Goal: Task Accomplishment & Management: Complete application form

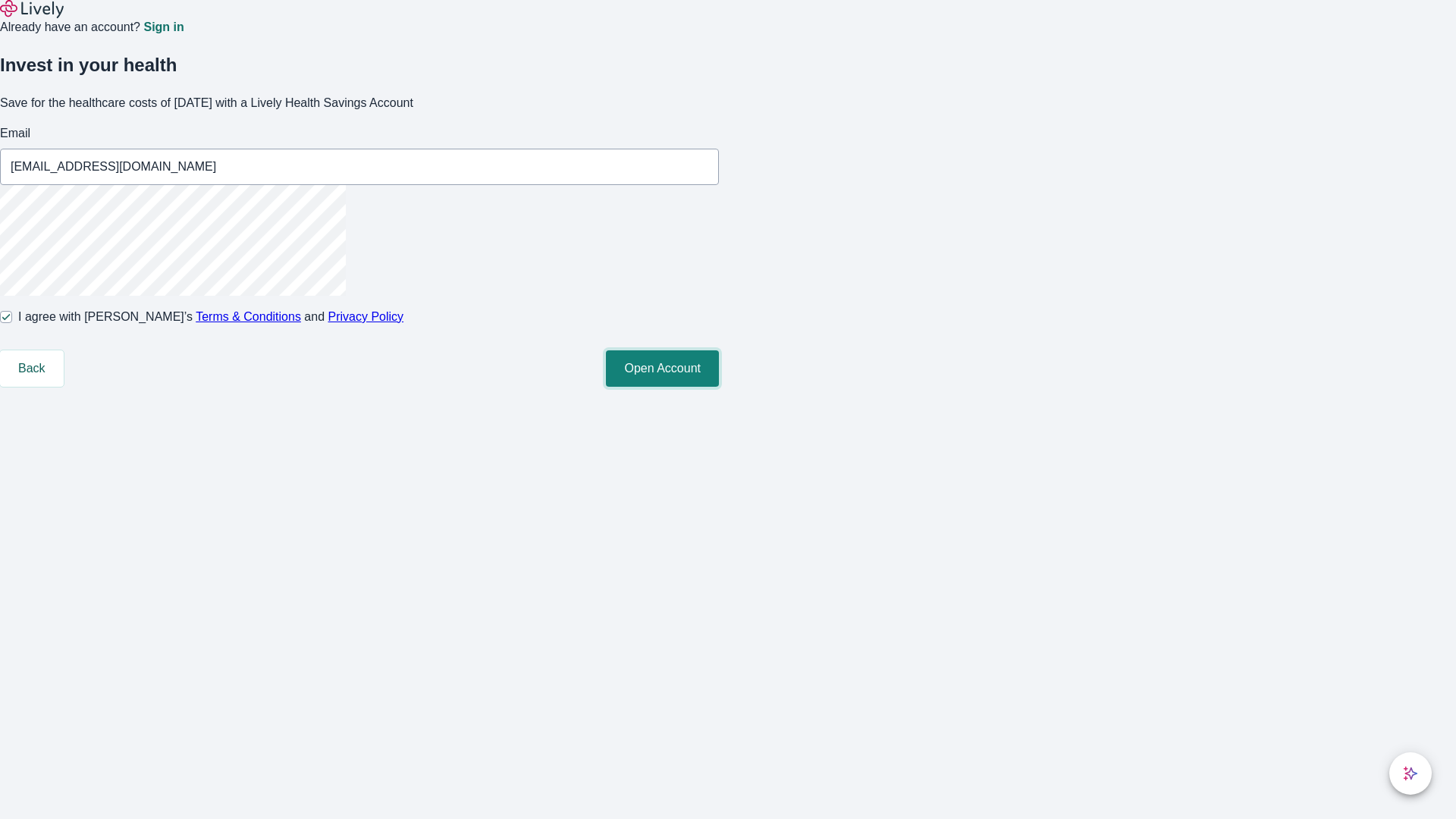
click at [719, 387] on button "Open Account" at bounding box center [663, 368] width 113 height 36
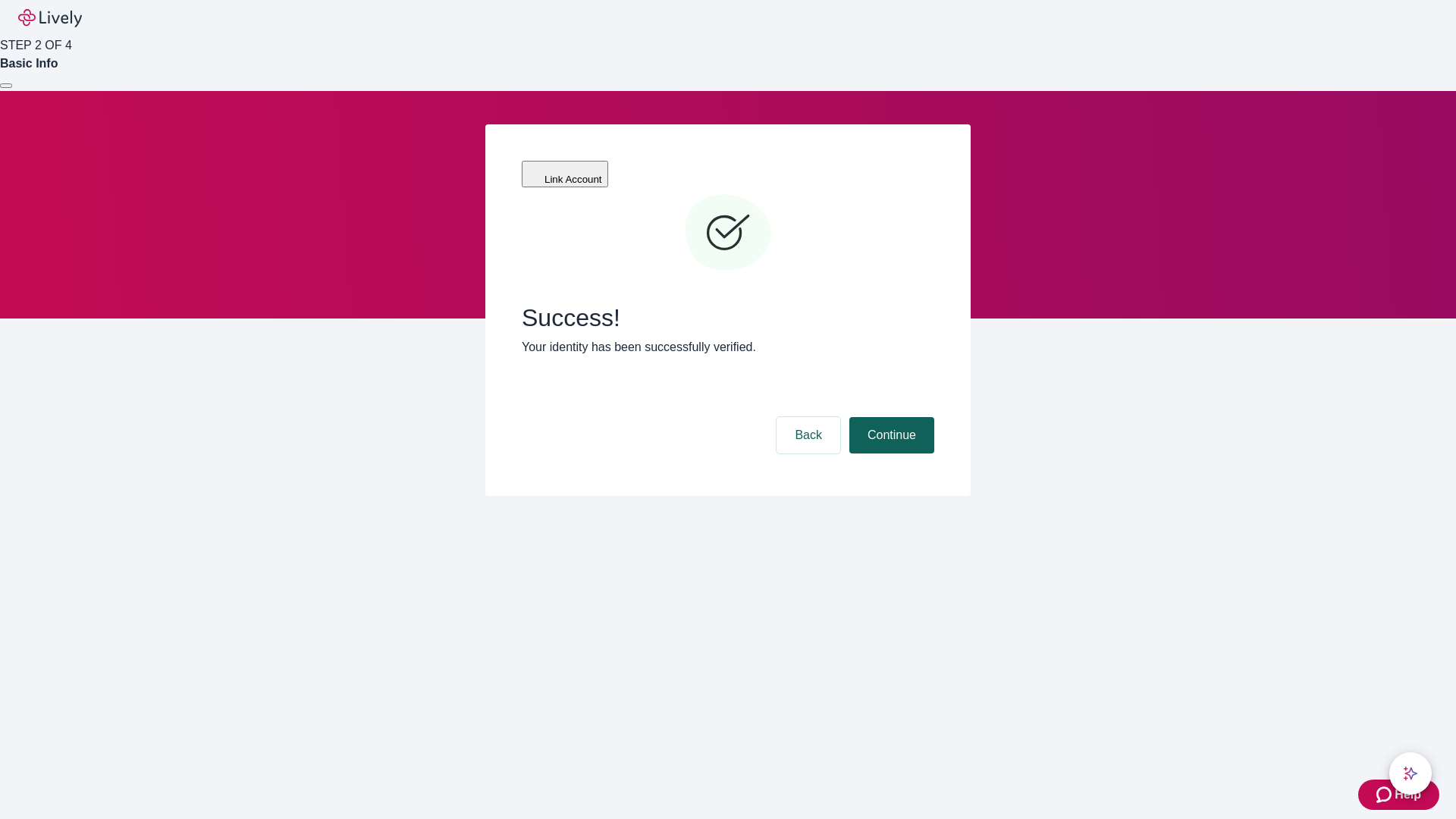
click at [890, 417] on button "Continue" at bounding box center [892, 435] width 85 height 36
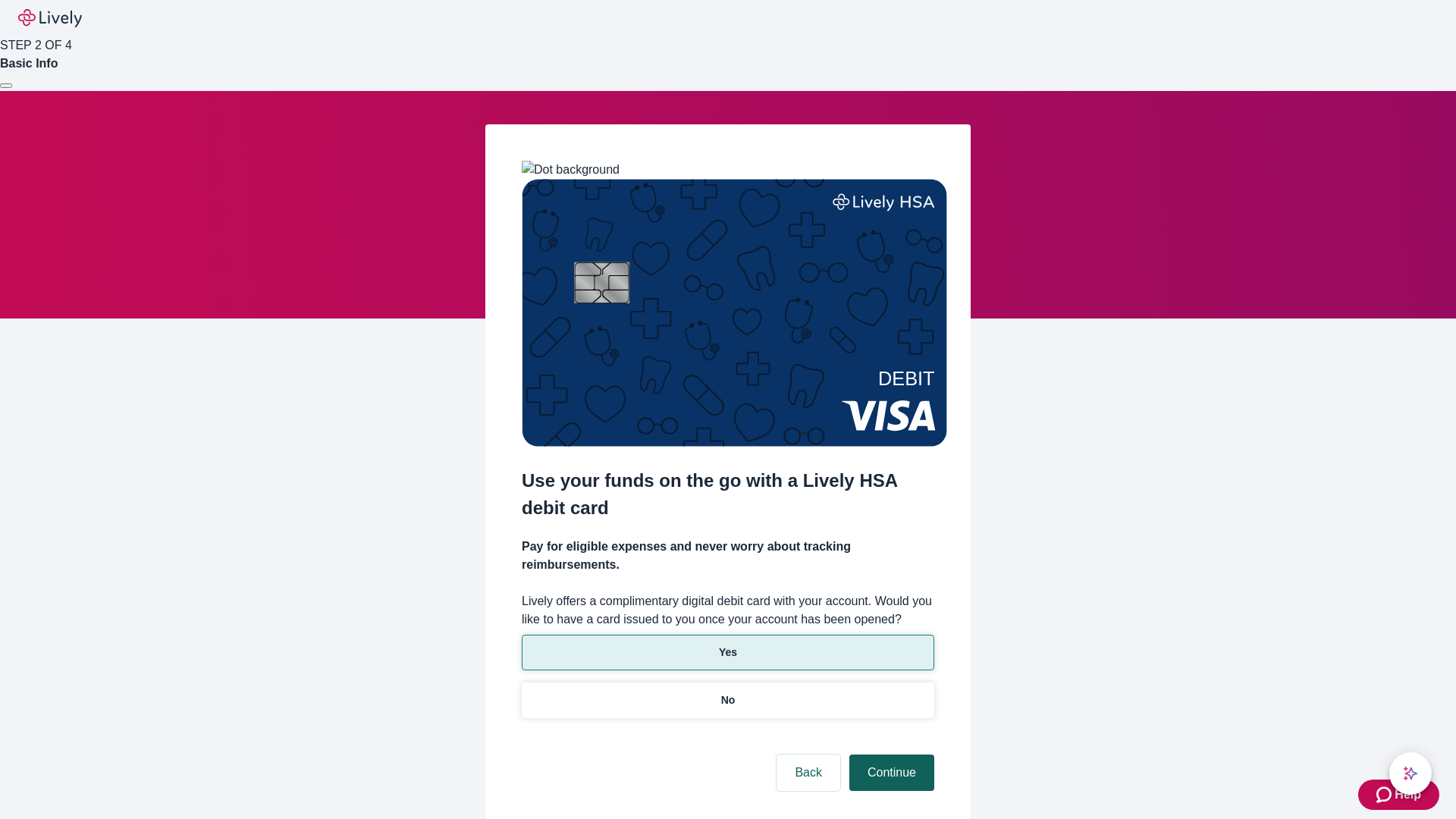
click at [727, 645] on p "Yes" at bounding box center [728, 653] width 18 height 16
click at [890, 755] on button "Continue" at bounding box center [892, 773] width 85 height 36
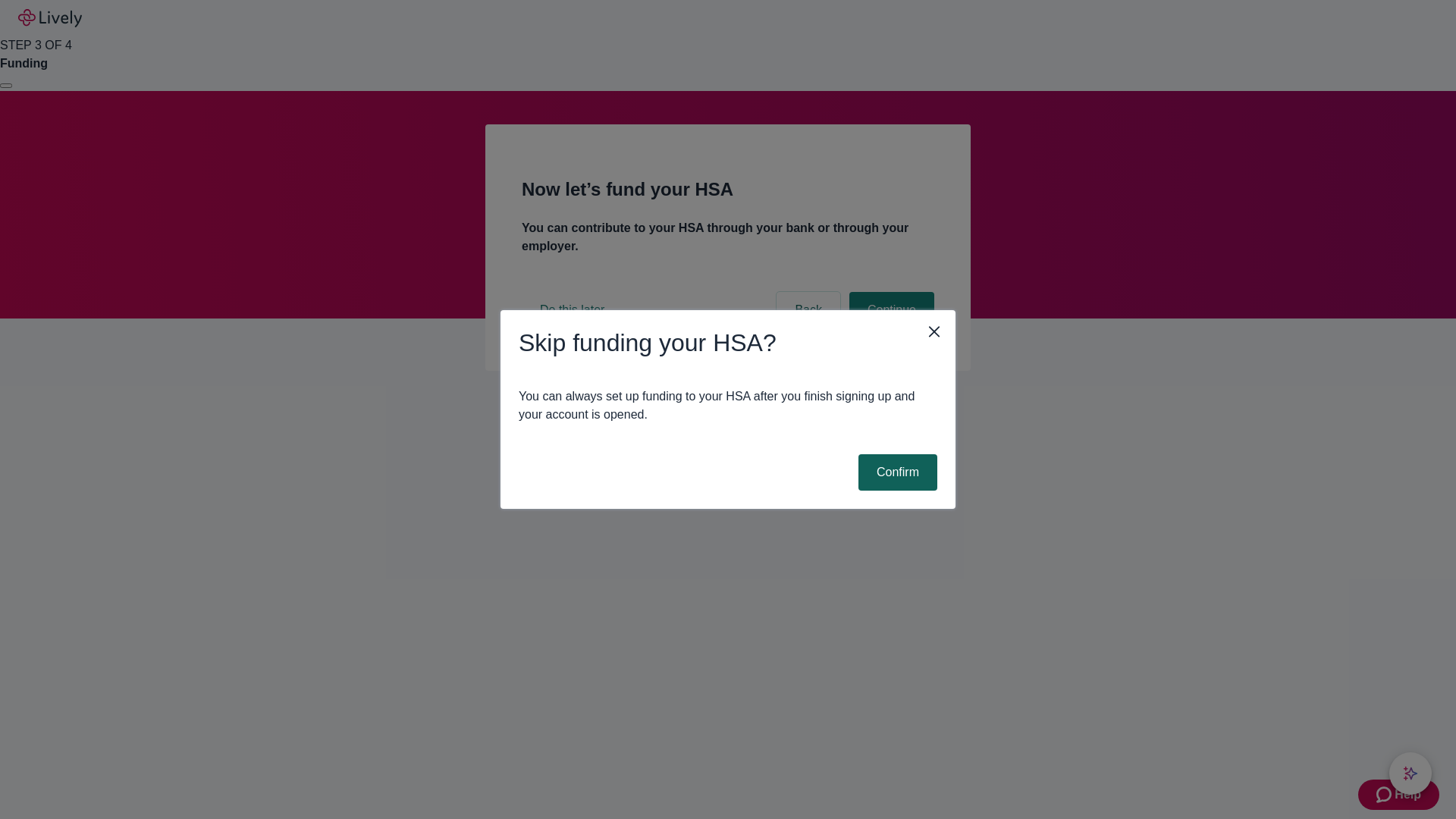
click at [896, 472] on button "Confirm" at bounding box center [897, 472] width 79 height 36
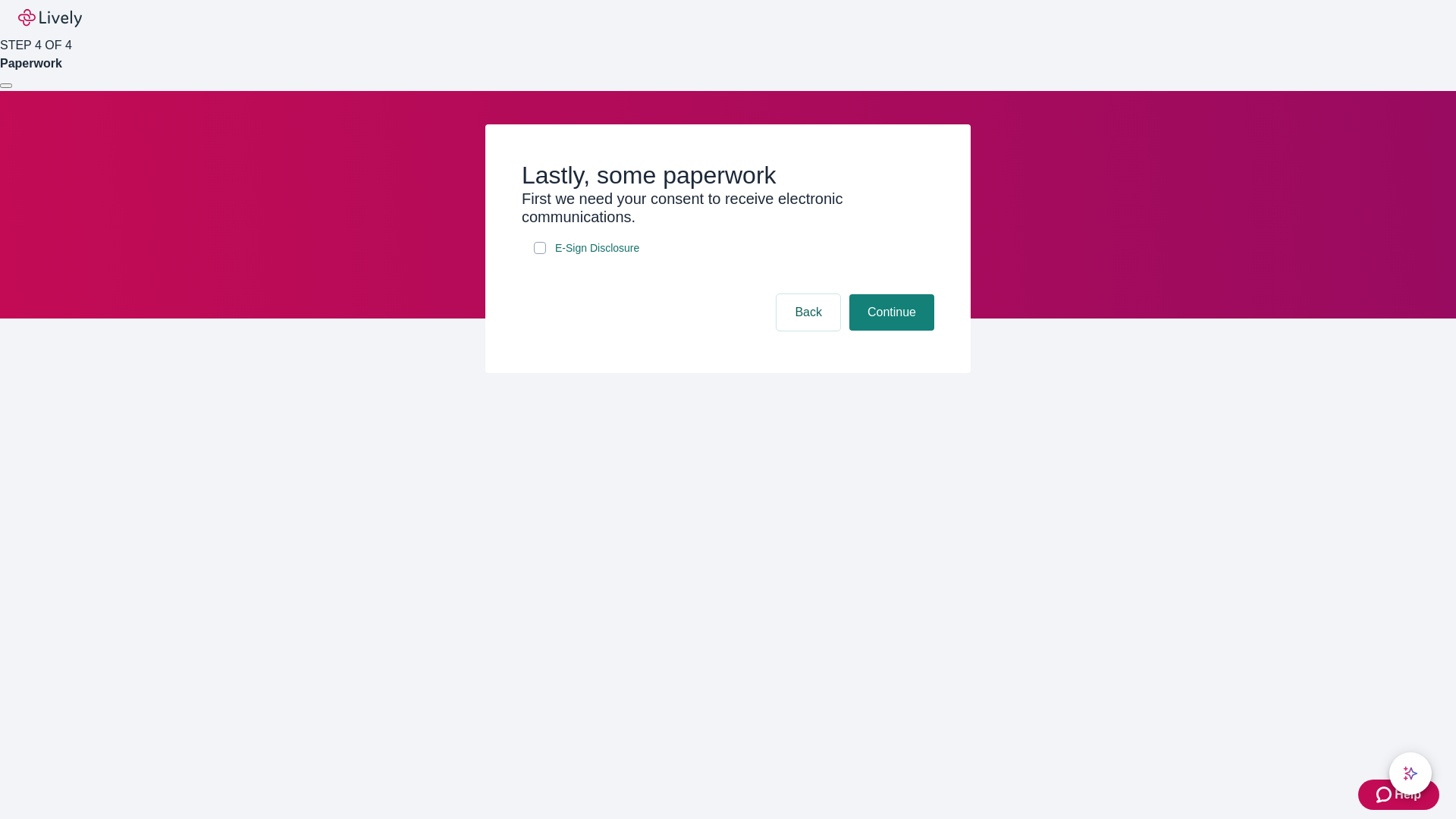
click at [540, 254] on input "E-Sign Disclosure" at bounding box center [540, 248] width 12 height 12
checkbox input "true"
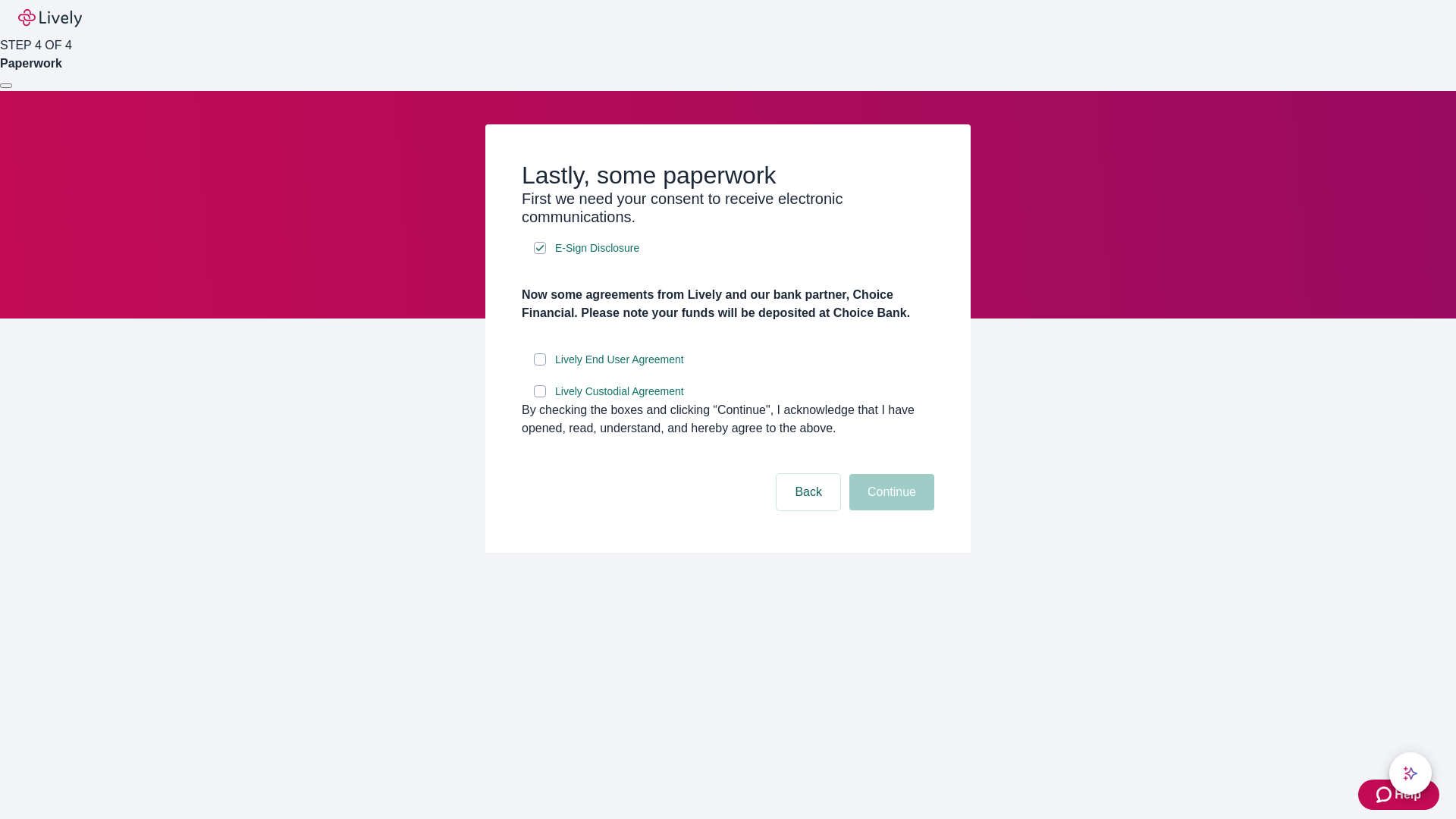
click at [540, 366] on input "Lively End User Agreement" at bounding box center [540, 360] width 12 height 12
checkbox input "true"
click at [540, 398] on input "Lively Custodial Agreement" at bounding box center [540, 391] width 12 height 12
checkbox input "true"
click at [890, 511] on button "Continue" at bounding box center [892, 492] width 85 height 36
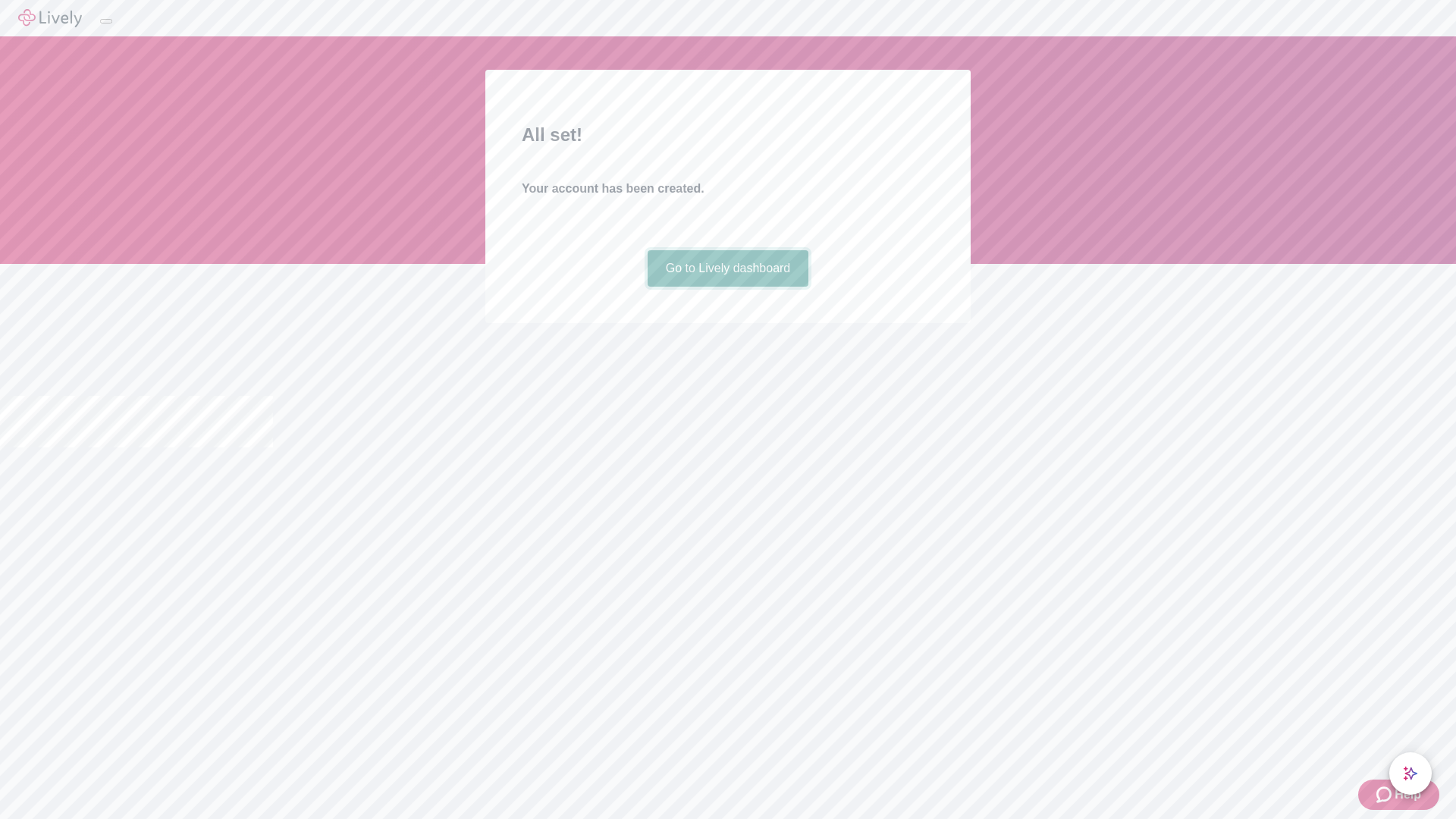
click at [727, 287] on link "Go to Lively dashboard" at bounding box center [729, 268] width 162 height 36
